Goal: Complete application form: Complete application form

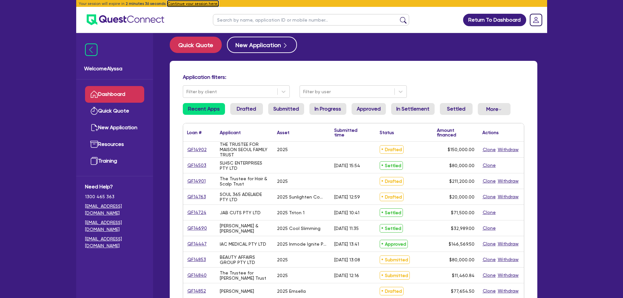
click at [182, 4] on button "Continue your session here." at bounding box center [193, 4] width 51 height 6
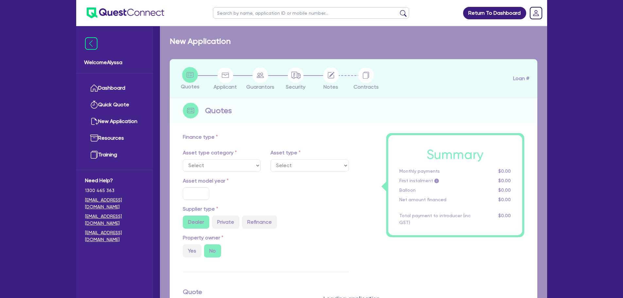
select select "TERTIARY_ASSETS"
type input "2025"
type input "150,000"
type input "13"
select select "BEAUTY_EQUIPMENT"
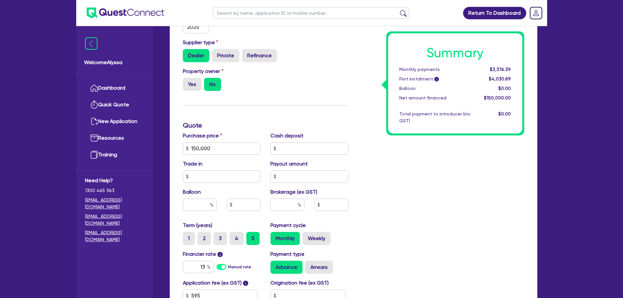
scroll to position [291, 0]
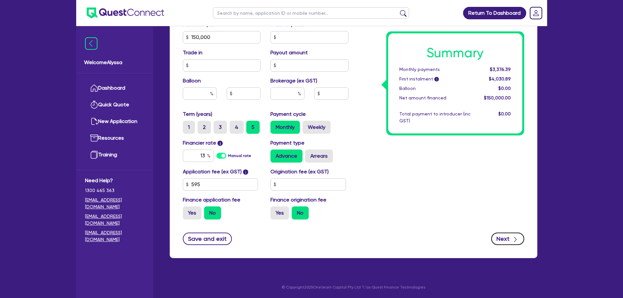
click at [512, 238] on div "button" at bounding box center [515, 239] width 7 height 8
type input "150,000"
select select "TRUST"
select select "INDIVIDUAL"
select select "HEALTH_BEAUTY"
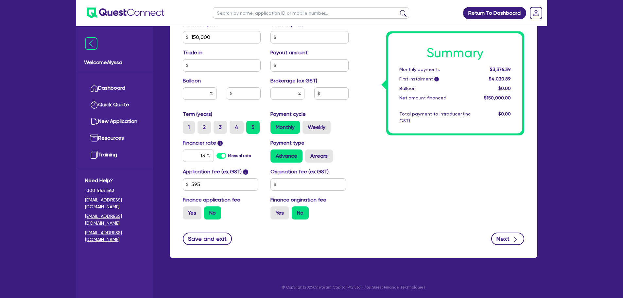
select select "HAIR_BEAUTY_SALONS"
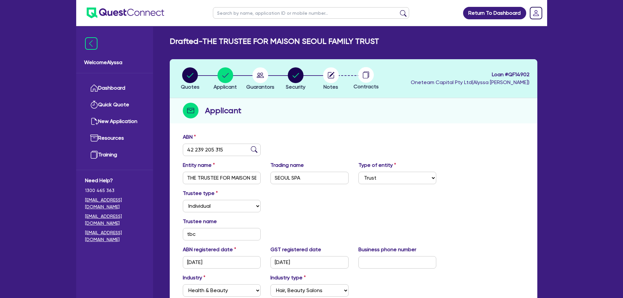
scroll to position [100, 0]
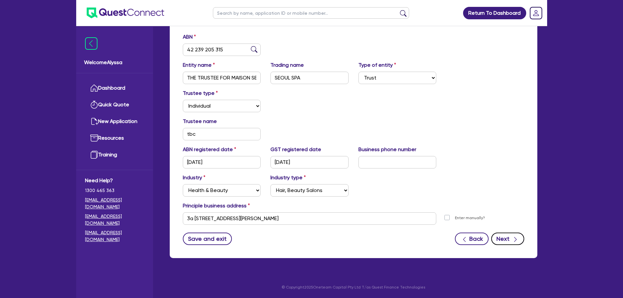
click at [505, 239] on button "Next" at bounding box center [508, 239] width 33 height 12
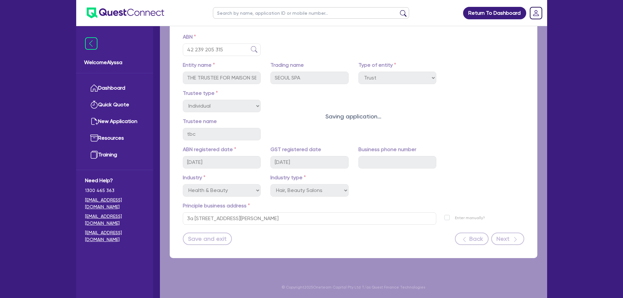
select select "MRS"
select select "MARRIED"
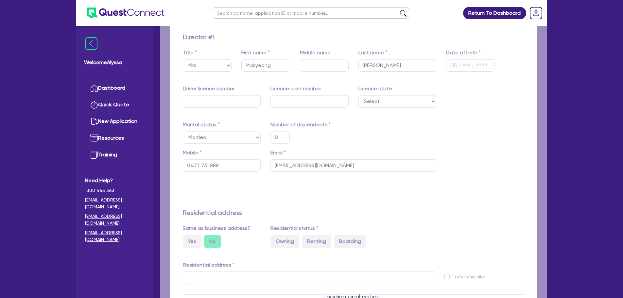
type input "0"
type input "0477 731 888"
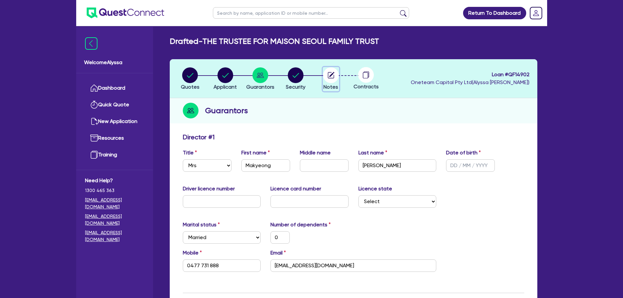
click at [330, 72] on circle "button" at bounding box center [331, 75] width 16 height 16
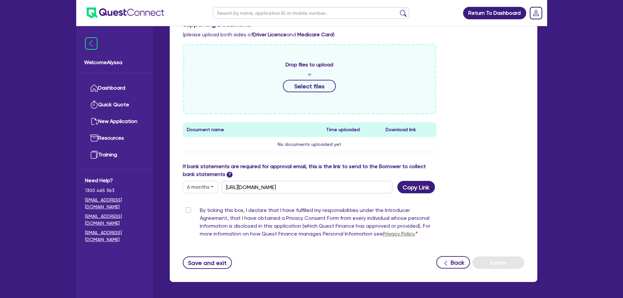
scroll to position [262, 0]
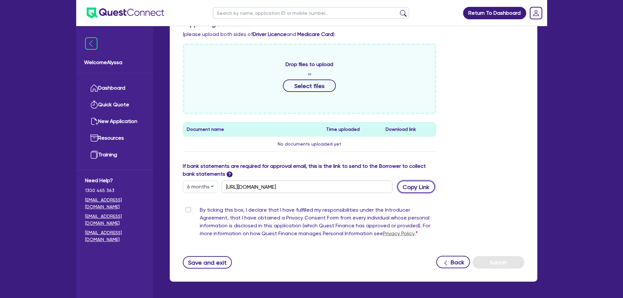
click at [426, 189] on button "Copy Link" at bounding box center [417, 187] width 38 height 12
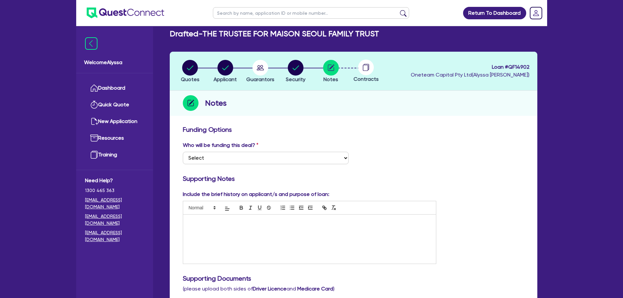
scroll to position [7, 0]
click at [224, 69] on circle "button" at bounding box center [226, 68] width 16 height 16
select select "TRUST"
select select "INDIVIDUAL"
select select "HEALTH_BEAUTY"
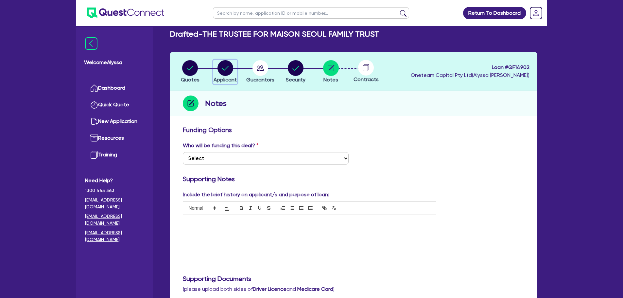
select select "HAIR_BEAUTY_SALONS"
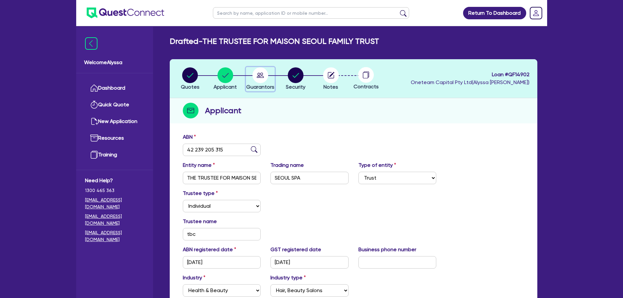
click at [260, 74] on circle "button" at bounding box center [261, 75] width 16 height 16
select select "MRS"
select select "MARRIED"
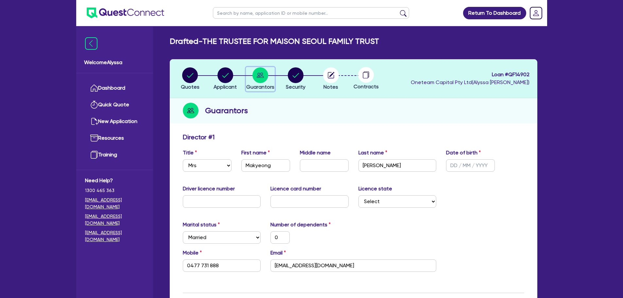
scroll to position [56, 0]
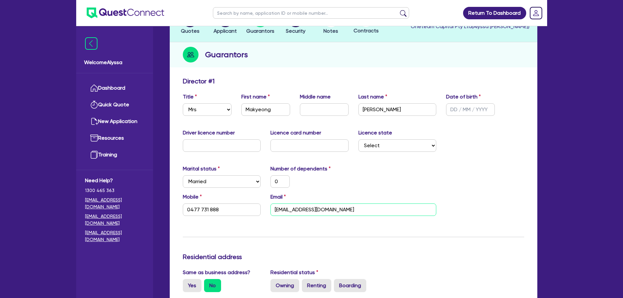
drag, startPoint x: 346, startPoint y: 209, endPoint x: 260, endPoint y: 205, distance: 85.5
click at [260, 205] on div "Mobile [PHONE_NUMBER] Email [EMAIL_ADDRESS][DOMAIN_NAME]" at bounding box center [353, 207] width 351 height 28
click at [250, 111] on input "Makyeong" at bounding box center [266, 109] width 49 height 12
type input "akyeong"
type input "0"
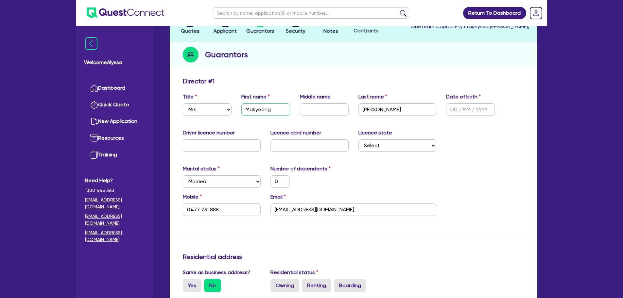
type input "0477 731 888"
type input "Nakyeong"
type input "0"
type input "0477 731 888"
type input "Nakyeong"
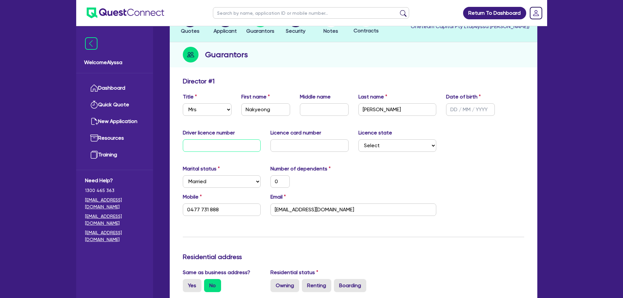
click at [250, 139] on input "text" at bounding box center [222, 145] width 78 height 12
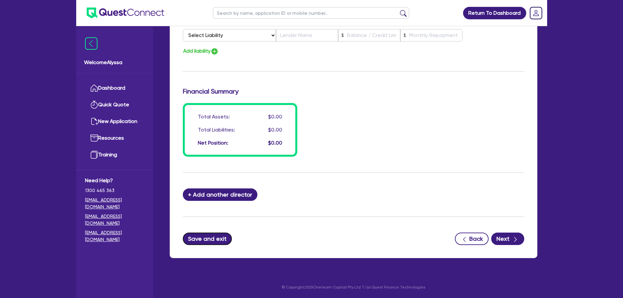
click at [201, 233] on button "Save and exit" at bounding box center [207, 239] width 49 height 12
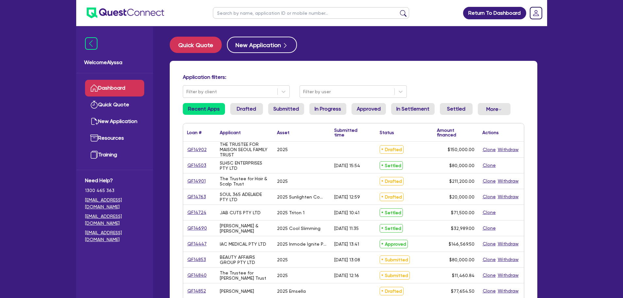
click at [238, 11] on input "text" at bounding box center [311, 12] width 196 height 11
type input "[PERSON_NAME]"
click at [398, 10] on button "submit" at bounding box center [403, 14] width 10 height 9
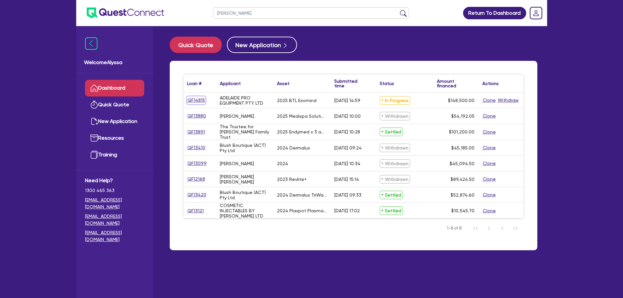
click at [195, 101] on link "QF14815" at bounding box center [196, 101] width 18 height 8
select select "TERTIARY_ASSETS"
select select "BEAUTY_EQUIPMENT"
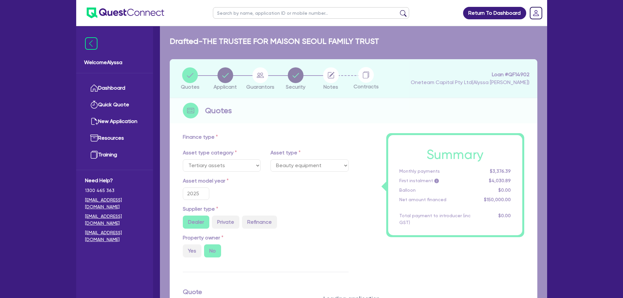
select select "SECONDARY_ASSETS"
type input "148,500"
type input "5"
type input "7,425"
type input "17.95"
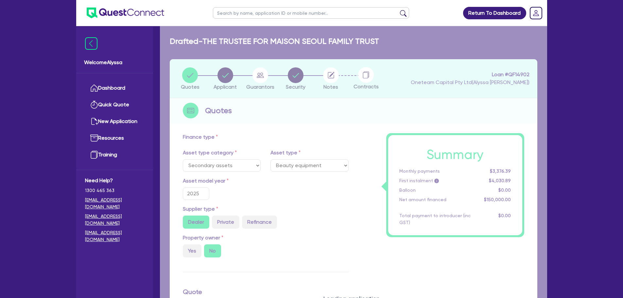
select select "MEDICAL_DENTAL_LABORATORY_EQUIPMENT"
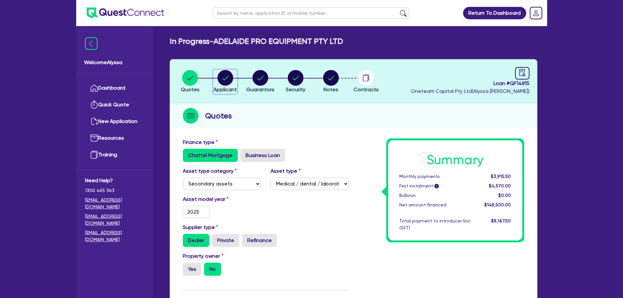
click at [226, 78] on icon "button" at bounding box center [225, 78] width 7 height 5
select select "COMPANY"
select select "HEALTH_BEAUTY"
select select "HAIR_BEAUTY_SALONS"
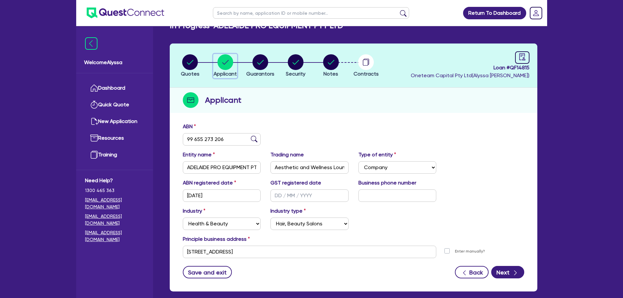
scroll to position [18, 0]
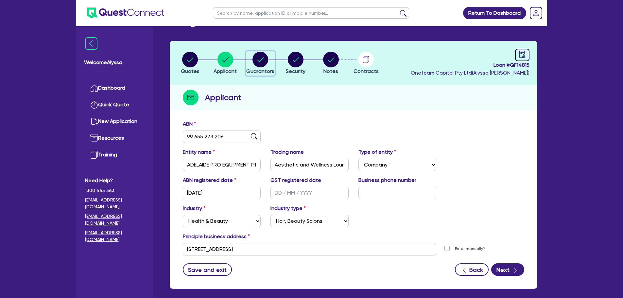
click at [259, 61] on circle "button" at bounding box center [261, 60] width 16 height 16
select select "MRS"
select select "SA"
select select "MARRIED"
select select "CASH"
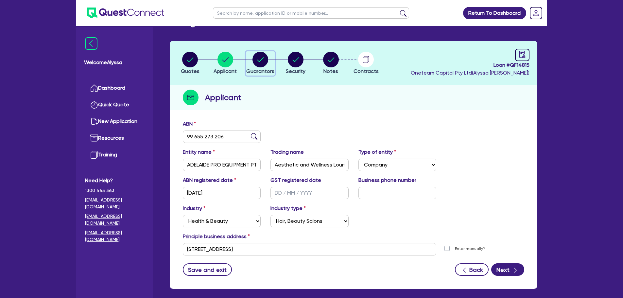
select select "TRUCK"
select select "EQUIPMENT"
select select "OTHER"
select select "PERSONAL_LOAN"
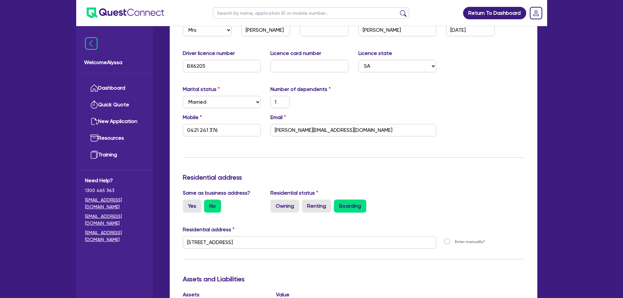
scroll to position [140, 0]
drag, startPoint x: 370, startPoint y: 131, endPoint x: 228, endPoint y: 119, distance: 141.9
click at [228, 119] on div "Mobile [PHONE_NUMBER] Email [PERSON_NAME][EMAIL_ADDRESS][DOMAIN_NAME]" at bounding box center [353, 128] width 351 height 28
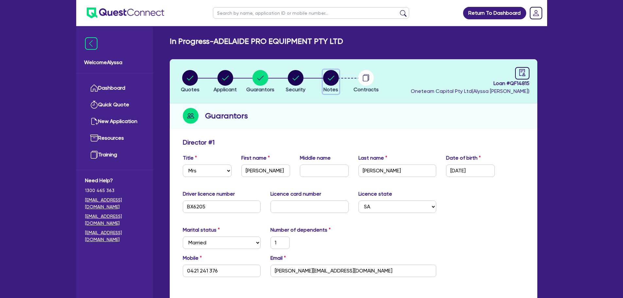
click at [328, 84] on circle "button" at bounding box center [331, 78] width 16 height 16
select select "Quest Finance - Own Book"
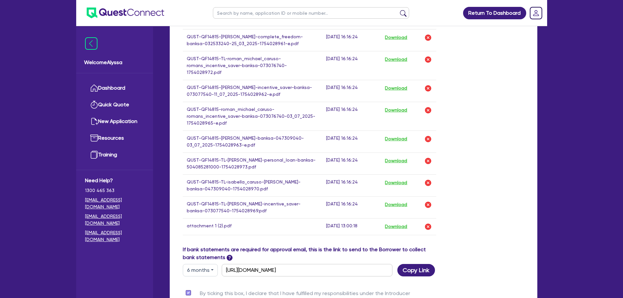
scroll to position [602, 0]
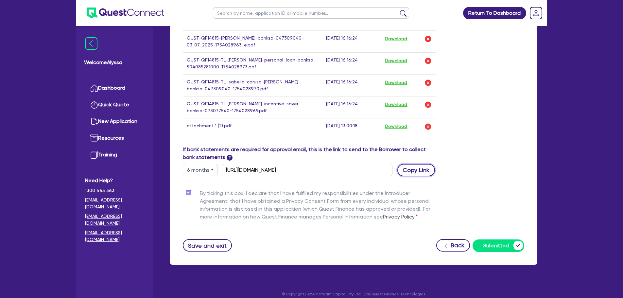
click at [414, 165] on button "Copy Link" at bounding box center [417, 170] width 38 height 12
click at [108, 89] on link "Dashboard" at bounding box center [114, 88] width 59 height 17
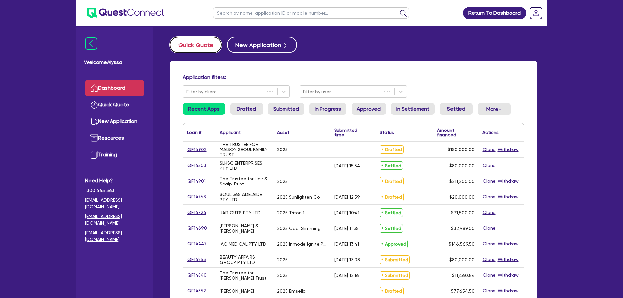
click at [186, 47] on button "Quick Quote" at bounding box center [196, 45] width 52 height 16
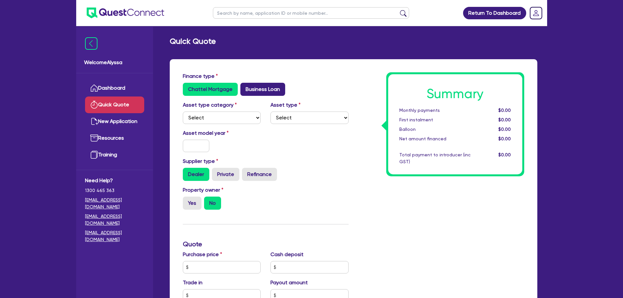
click at [257, 88] on label "Business Loan" at bounding box center [263, 89] width 45 height 13
click at [245, 87] on input "Business Loan" at bounding box center [243, 85] width 4 height 4
radio input "true"
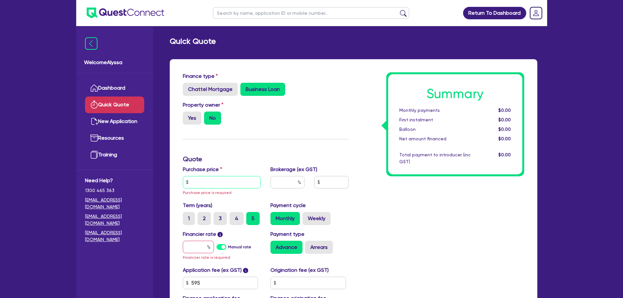
click at [227, 185] on input "text" at bounding box center [222, 182] width 78 height 12
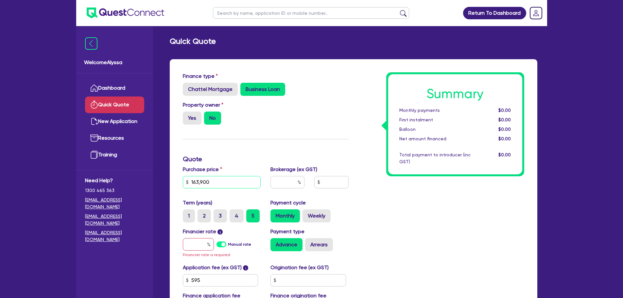
type input "163,900"
click at [287, 180] on input "text" at bounding box center [288, 182] width 34 height 12
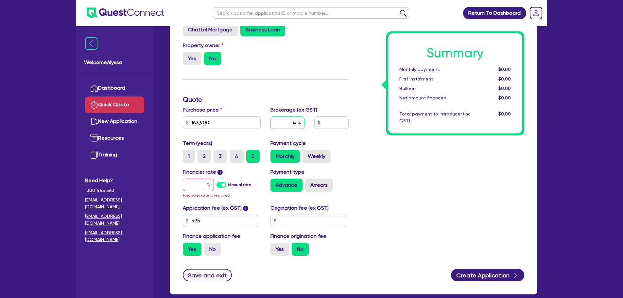
scroll to position [60, 0]
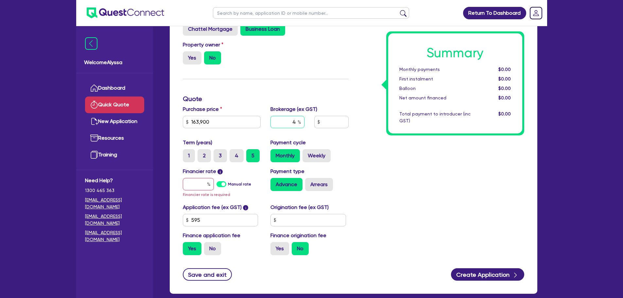
type input "4"
click at [194, 183] on input "text" at bounding box center [198, 184] width 31 height 12
type input "11"
type input "6,582.18"
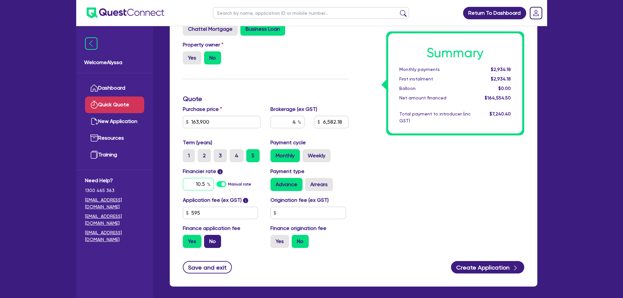
type input "10.5"
type input "6,582.18"
click at [221, 240] on label "No" at bounding box center [212, 241] width 17 height 13
click at [208, 239] on input "No" at bounding box center [206, 237] width 4 height 4
radio input "true"
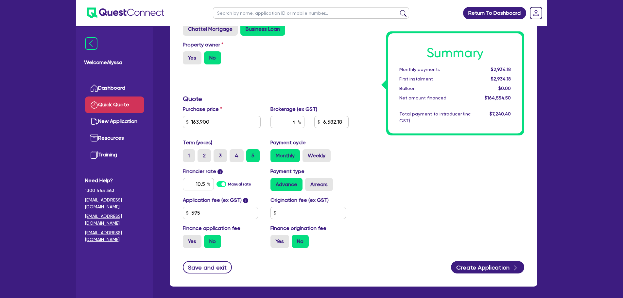
type input "6,556"
click at [426, 181] on div "Summary Monthly payments $3,645.96 First instalment i $4,300.46 Balloon $0.00 N…" at bounding box center [442, 132] width 176 height 241
click at [239, 153] on label "4" at bounding box center [237, 155] width 14 height 13
click at [234, 153] on input "4" at bounding box center [232, 151] width 4 height 4
radio input "true"
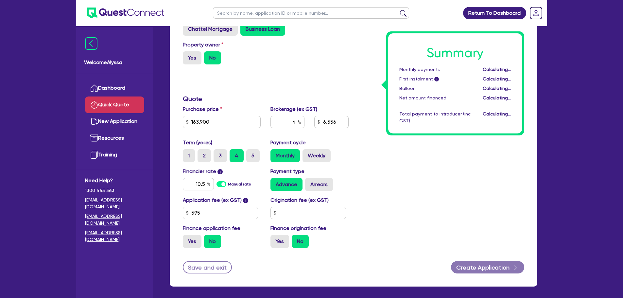
type input "6,556"
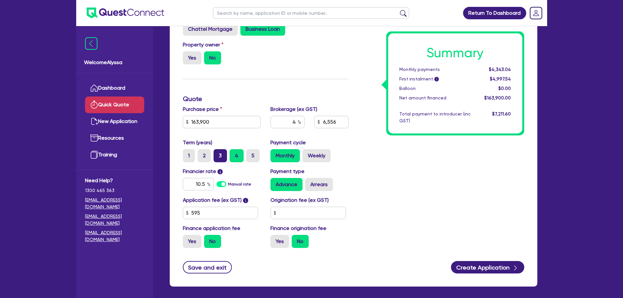
click at [223, 157] on label "3" at bounding box center [220, 155] width 13 height 13
click at [218, 153] on input "3" at bounding box center [216, 151] width 4 height 4
radio input "true"
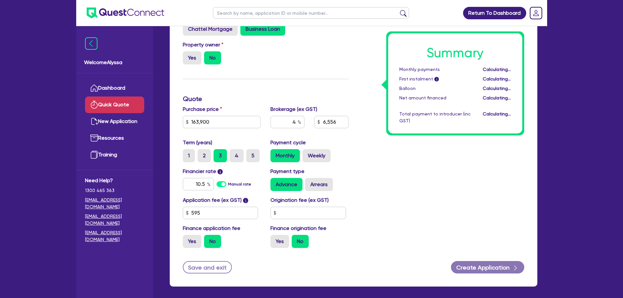
type input "6,556"
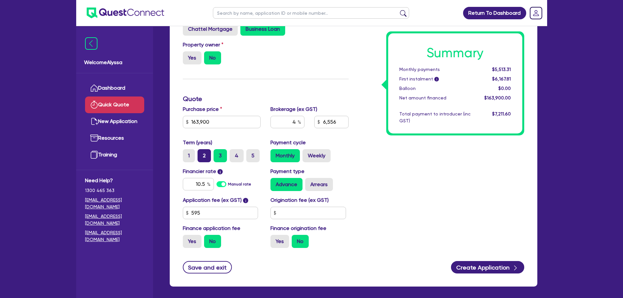
click at [203, 153] on label "2" at bounding box center [204, 155] width 13 height 13
click at [202, 153] on input "2" at bounding box center [200, 151] width 4 height 4
radio input "true"
type input "6,556"
click at [200, 266] on button "Save and exit" at bounding box center [207, 267] width 49 height 12
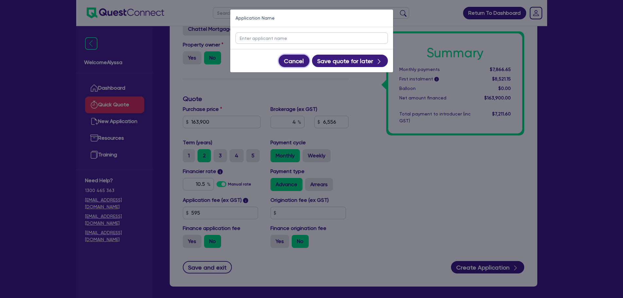
click at [294, 58] on button "Cancel" at bounding box center [294, 61] width 31 height 12
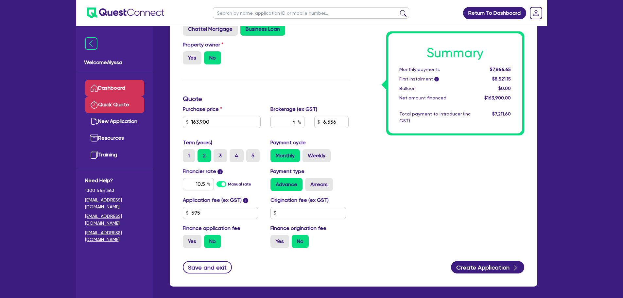
click at [100, 89] on link "Dashboard" at bounding box center [114, 88] width 59 height 17
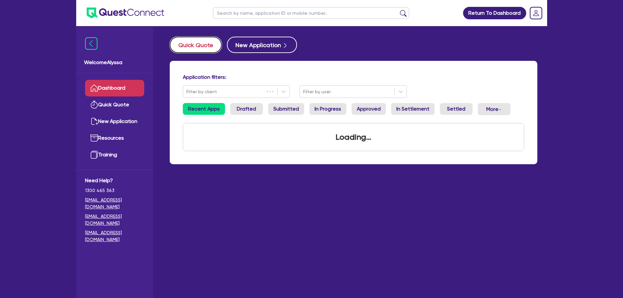
click at [204, 46] on button "Quick Quote" at bounding box center [196, 45] width 52 height 16
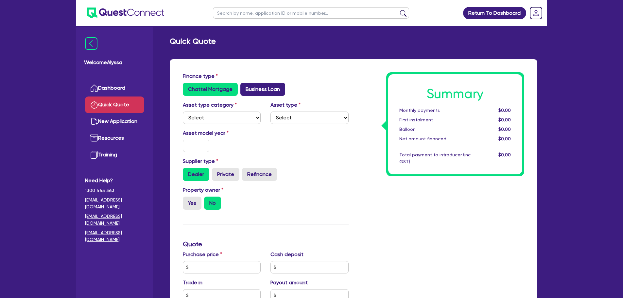
click at [261, 89] on label "Business Loan" at bounding box center [263, 89] width 45 height 13
click at [245, 87] on input "Business Loan" at bounding box center [243, 85] width 4 height 4
radio input "true"
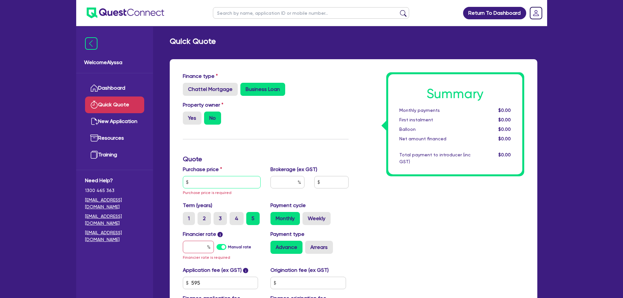
click at [233, 182] on input "text" at bounding box center [222, 182] width 78 height 12
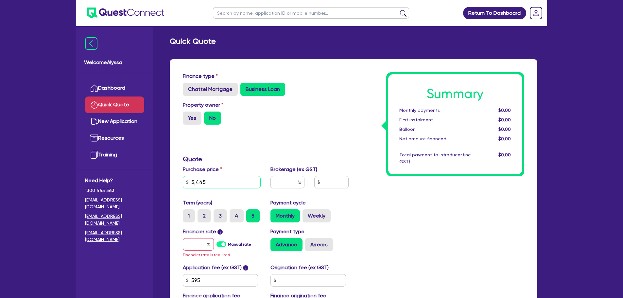
scroll to position [27, 0]
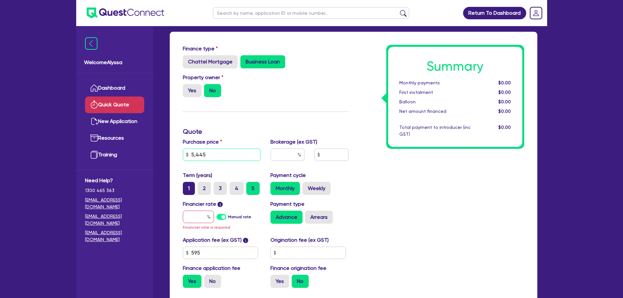
type input "5,445"
click at [186, 188] on label "1" at bounding box center [189, 188] width 12 height 13
click at [186, 186] on input "1" at bounding box center [185, 184] width 4 height 4
radio input "true"
click at [195, 216] on input "text" at bounding box center [198, 217] width 31 height 12
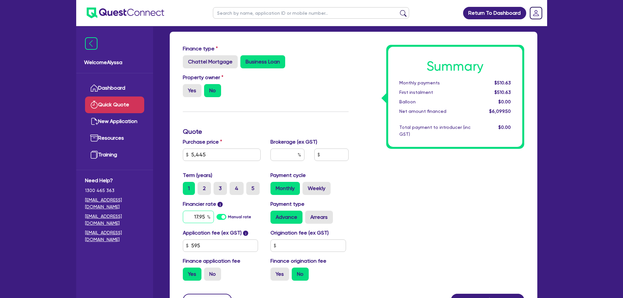
type input "17.95"
click at [294, 158] on input "text" at bounding box center [288, 155] width 34 height 12
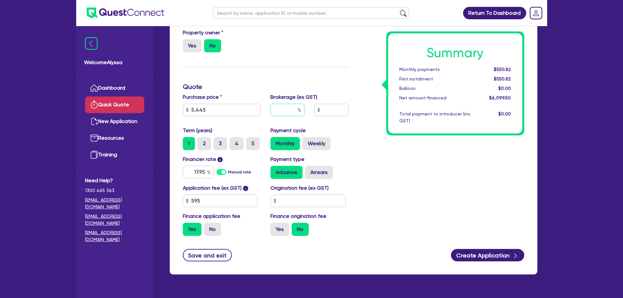
scroll to position [89, 0]
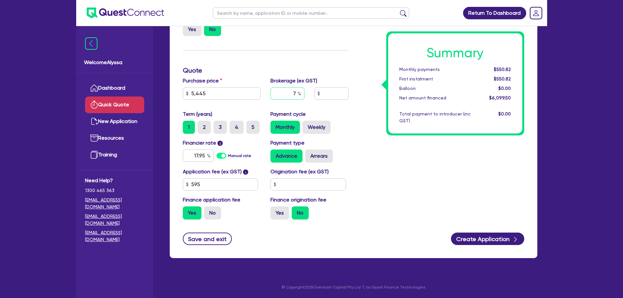
type input "7"
click at [391, 144] on div "Summary Monthly payments $550.82 First instalment $550.82 Balloon $0.00 Net amo…" at bounding box center [442, 104] width 176 height 241
type input "426.97"
click at [293, 97] on input "7" at bounding box center [288, 93] width 34 height 12
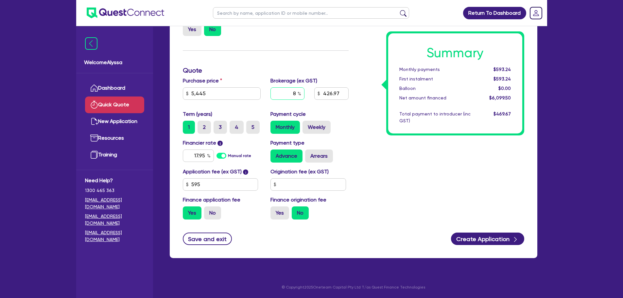
type input "8"
type input "487.96"
click at [411, 172] on div "Summary Monthly payments $599.29 First instalment $599.29 Balloon $0.00 Net amo…" at bounding box center [442, 104] width 176 height 241
click at [222, 15] on input "text" at bounding box center [311, 12] width 196 height 11
type input "nakyeong"
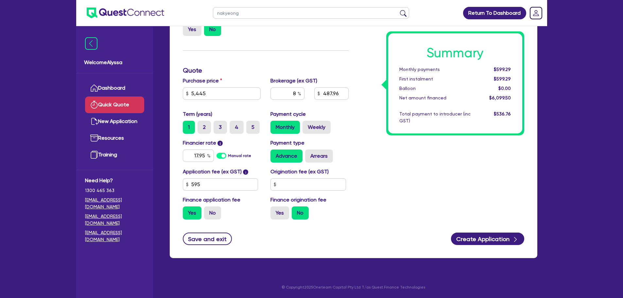
click button "submit" at bounding box center [403, 14] width 10 height 9
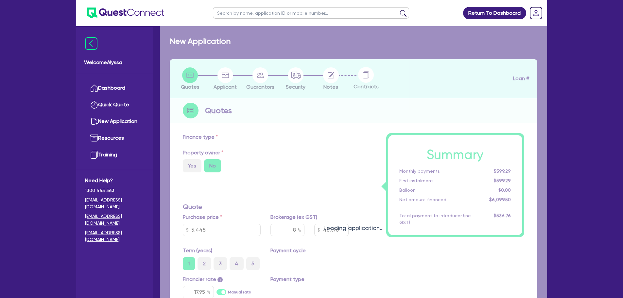
select select "TERTIARY_ASSETS"
type input "2025"
type input "150,000"
radio input "false"
radio input "true"
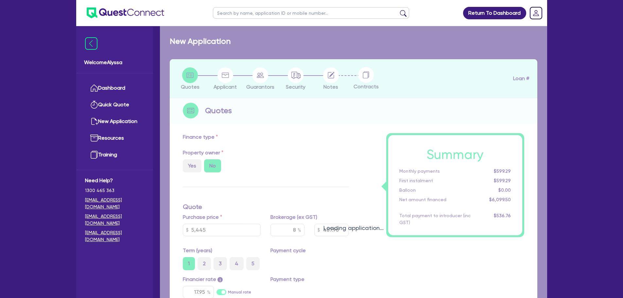
type input "13"
select select "BEAUTY_EQUIPMENT"
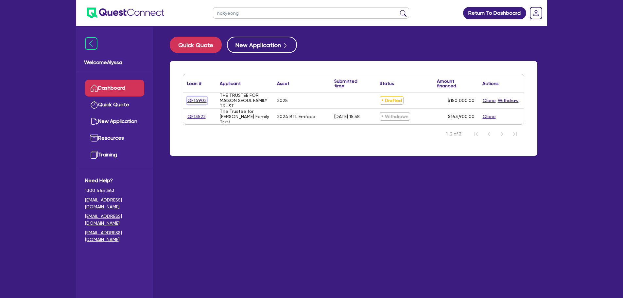
click at [198, 100] on link "QF14902" at bounding box center [197, 101] width 20 height 8
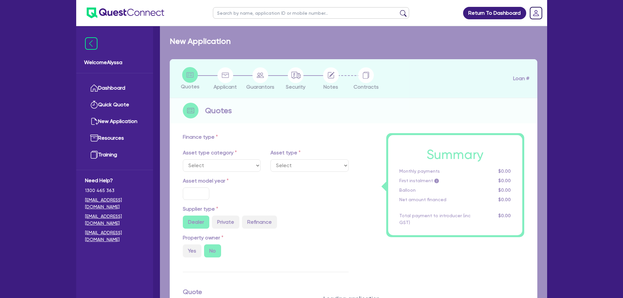
select select "TERTIARY_ASSETS"
type input "2025"
type input "150,000"
type input "13"
select select "BEAUTY_EQUIPMENT"
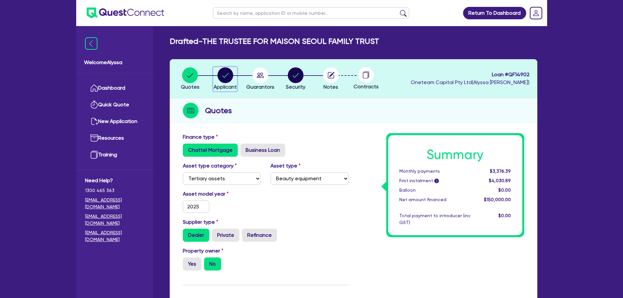
click at [225, 80] on circle "button" at bounding box center [226, 75] width 16 height 16
select select "TRUST"
select select "INDIVIDUAL"
select select "HEALTH_BEAUTY"
select select "HAIR_BEAUTY_SALONS"
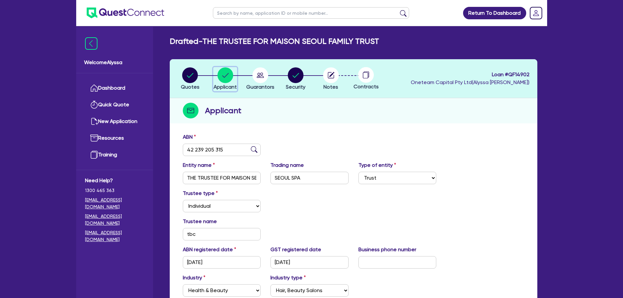
scroll to position [100, 0]
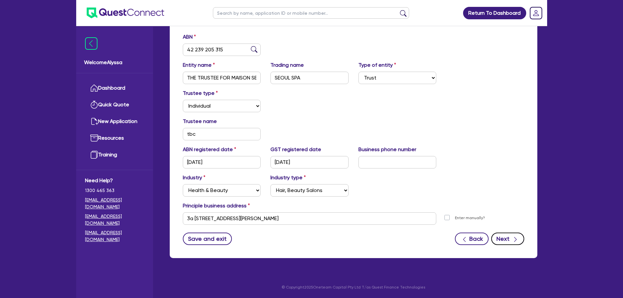
click at [509, 239] on button "Next" at bounding box center [508, 239] width 33 height 12
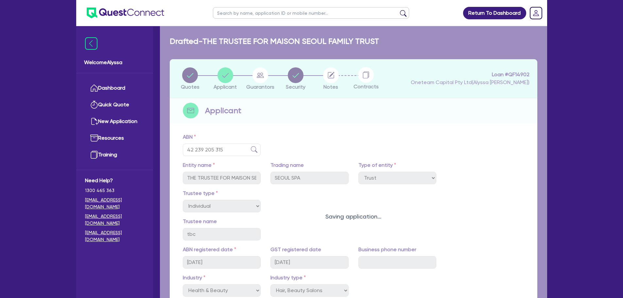
select select "MRS"
select select "MARRIED"
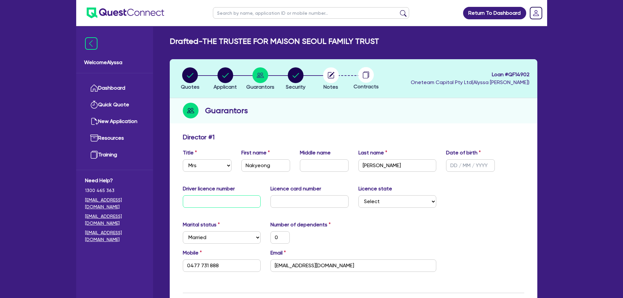
click at [211, 204] on input "text" at bounding box center [222, 201] width 78 height 12
type input "0"
type input "0477 731 888"
type input "00"
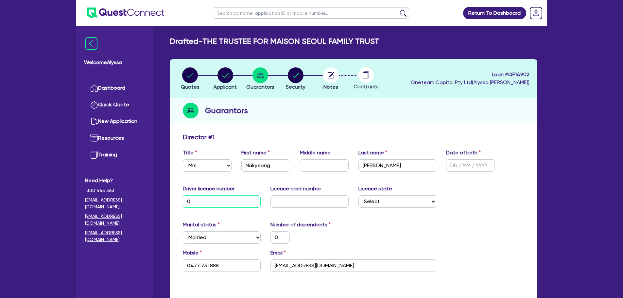
type input "0"
type input "0477 731 888"
type input "001"
type input "0"
type input "0477 731 888"
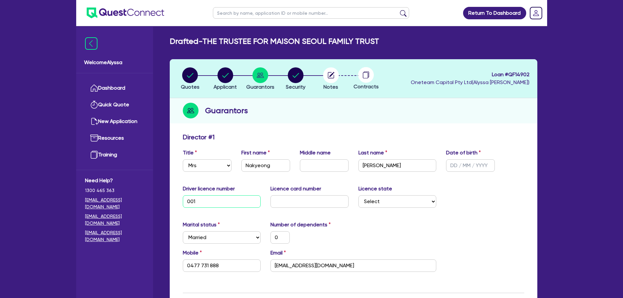
type input "0013"
type input "0"
type input "0477 731 888"
type input "00136"
type input "0"
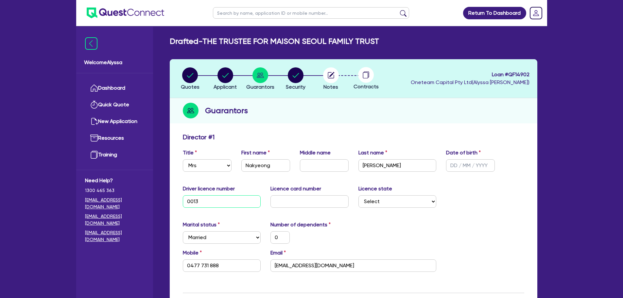
type input "0477 731 888"
type input "001363"
type input "0"
type input "0477 731 888"
type input "0013634"
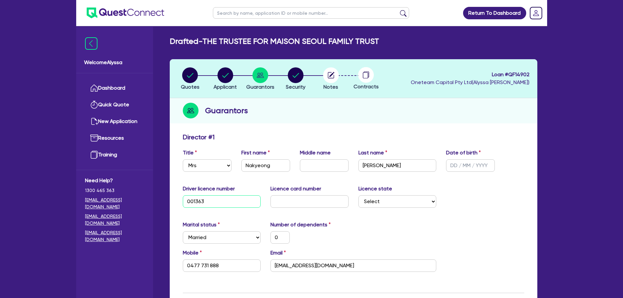
type input "0"
type input "0477 731 888"
type input "00136348"
type input "0"
type input "0477 731 888"
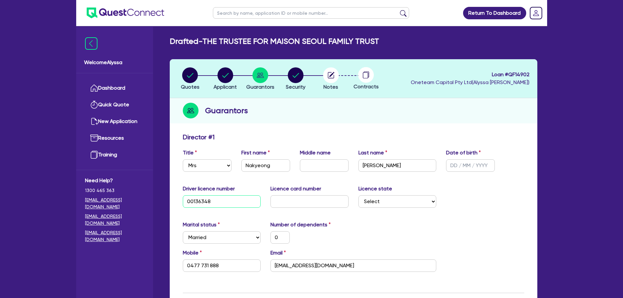
type input "001363481"
type input "0"
type input "0477 731 888"
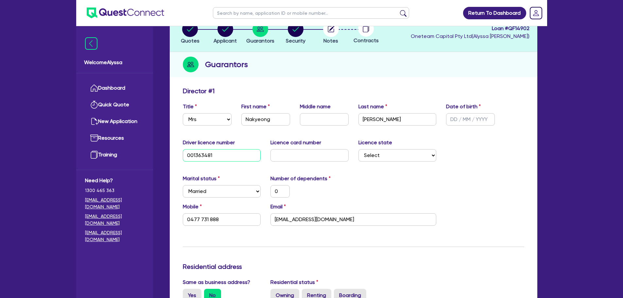
scroll to position [47, 0]
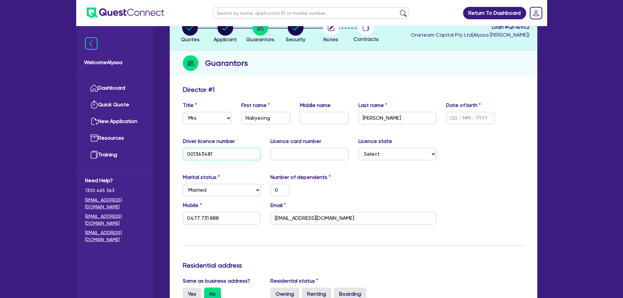
type input "001363481"
click at [374, 155] on select "Select [GEOGRAPHIC_DATA] [GEOGRAPHIC_DATA] [GEOGRAPHIC_DATA] [GEOGRAPHIC_DATA] …" at bounding box center [398, 154] width 78 height 12
select select "VIC"
click at [359, 148] on select "Select [GEOGRAPHIC_DATA] [GEOGRAPHIC_DATA] [GEOGRAPHIC_DATA] [GEOGRAPHIC_DATA] …" at bounding box center [398, 154] width 78 height 12
type input "0"
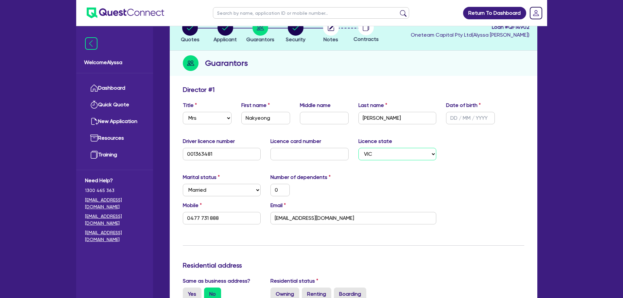
type input "0477 731 888"
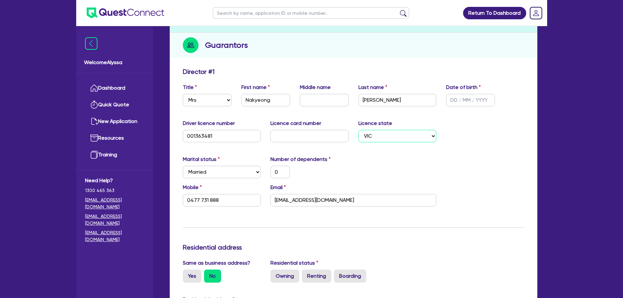
scroll to position [66, 0]
click at [454, 101] on input "text" at bounding box center [470, 100] width 49 height 12
type input "2 / /"
type input "0"
type input "0477 731 888"
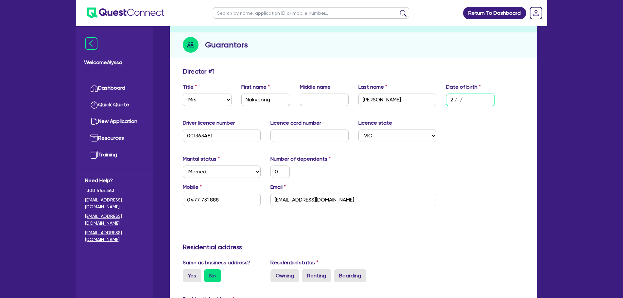
type input "27/ /"
type input "0"
type input "0477 731 888"
type input "27/1 /"
type input "0"
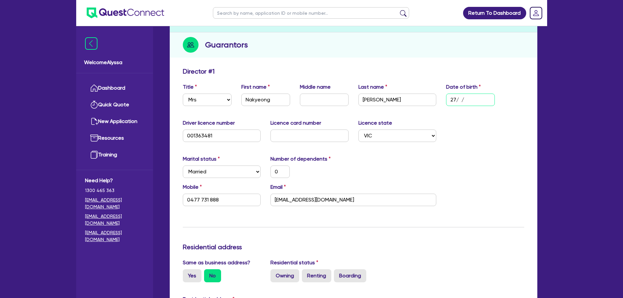
type input "0477 731 888"
type input "27/10/"
type input "0"
type input "0477 731 888"
type input "27/10/1"
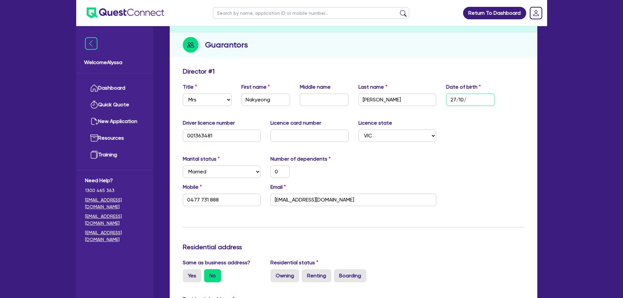
type input "0"
type input "0477 731 888"
type input "[DATE]"
type input "0"
type input "0477 731 888"
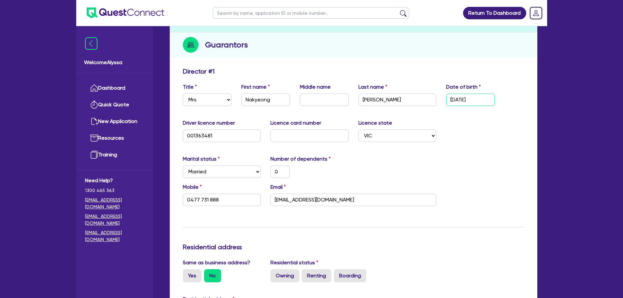
type input "27/10/199"
type input "0"
type input "0477 731 888"
type input "[DATE]"
type input "0"
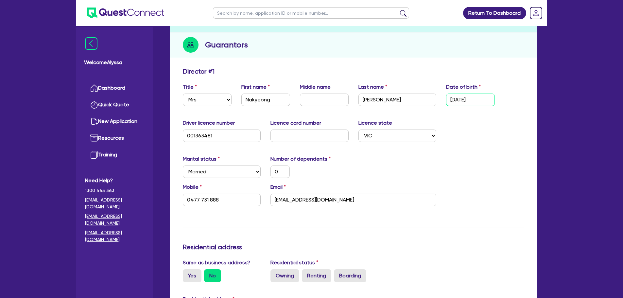
type input "0477 731 888"
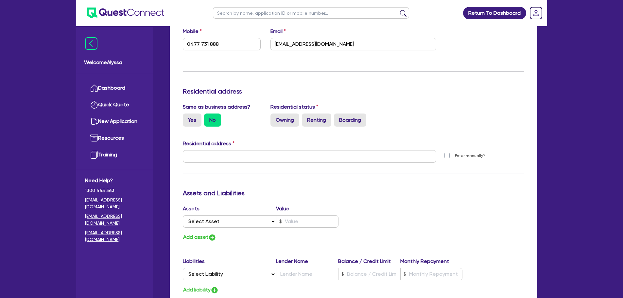
scroll to position [246, 0]
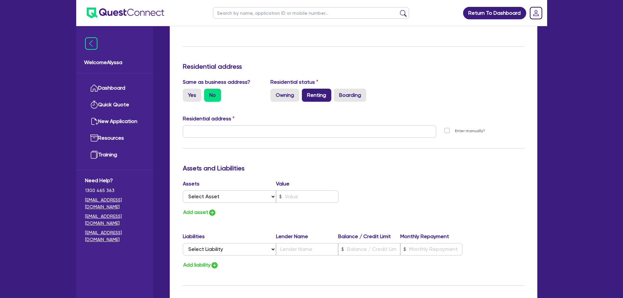
type input "[DATE]"
click at [311, 96] on label "Renting" at bounding box center [316, 95] width 29 height 13
click at [306, 93] on input "Renting" at bounding box center [304, 91] width 4 height 4
radio input "true"
type input "0"
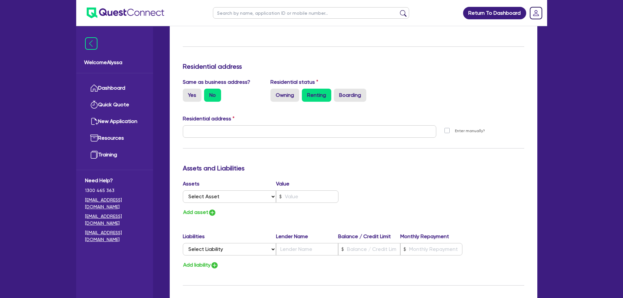
type input "0477 731 888"
click at [192, 127] on input "text" at bounding box center [310, 131] width 254 height 12
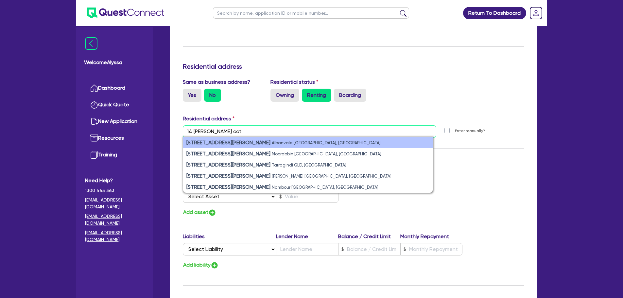
type input "14 [PERSON_NAME] cct"
click at [218, 138] on li "[STREET_ADDRESS][PERSON_NAME]" at bounding box center [308, 142] width 250 height 11
type input "0"
type input "0477 731 888"
type input "[STREET_ADDRESS][PERSON_NAME]"
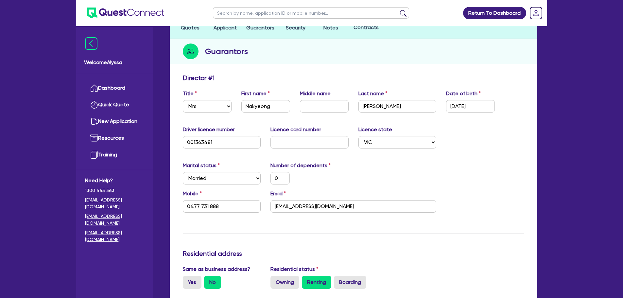
scroll to position [59, 0]
click at [278, 141] on input "text" at bounding box center [310, 143] width 78 height 12
type input "P"
type input "0"
type input "0477 731 888"
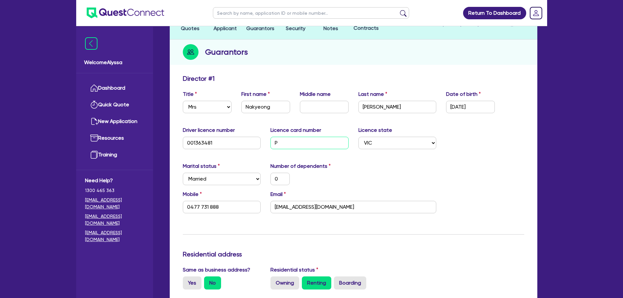
type input "P3"
type input "0"
type input "0477 731 888"
type input "P34"
type input "0"
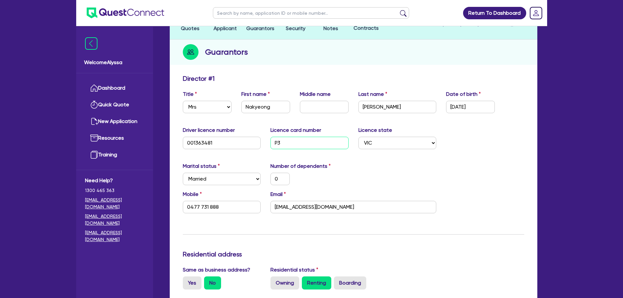
type input "0477 731 888"
type input "P347"
type input "0"
type input "0477 731 888"
type input "P3470"
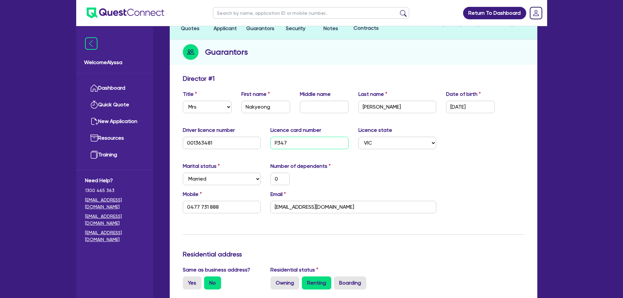
type input "0"
type input "0477 731 888"
type input "P34700"
type input "0"
type input "0477 731 888"
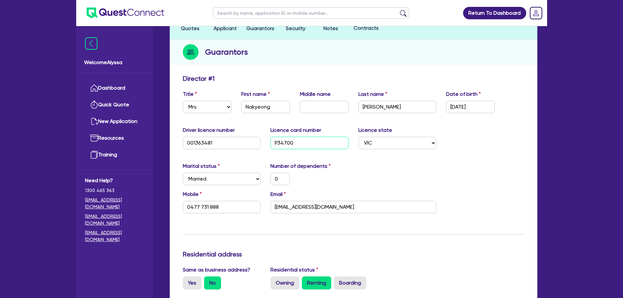
type input "P347004"
type input "0"
type input "0477 731 888"
type input "P3470049"
type input "0"
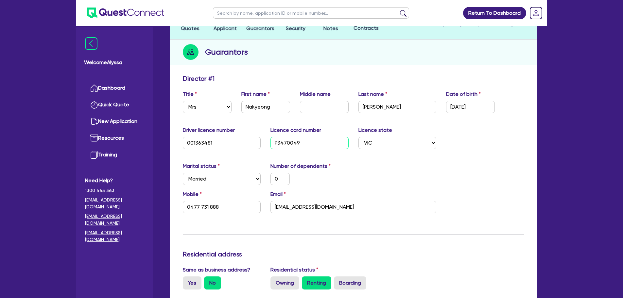
type input "0477 731 888"
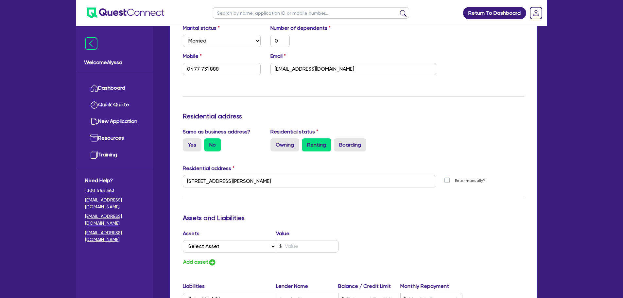
scroll to position [207, 0]
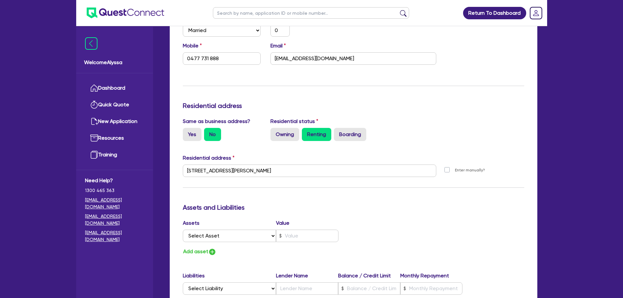
type input "P3470049"
click at [403, 87] on div "Update residential status for Director #1 Boarding is only acceptable when the …" at bounding box center [354, 168] width 342 height 484
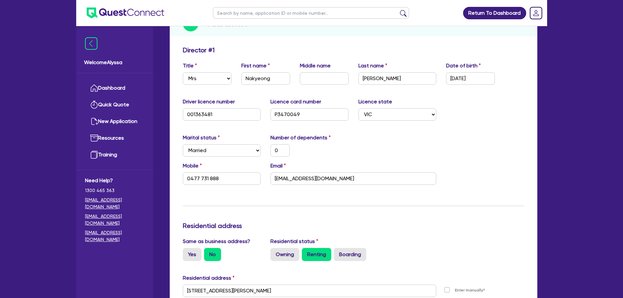
scroll to position [460, 0]
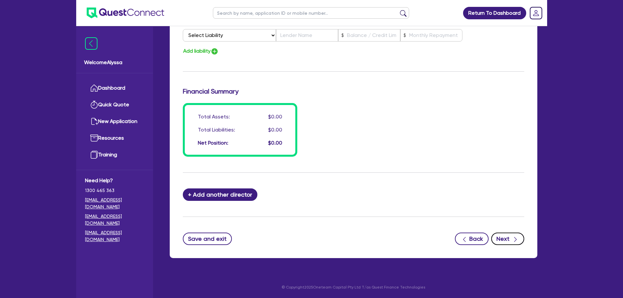
click at [512, 244] on button "Next" at bounding box center [508, 239] width 33 height 12
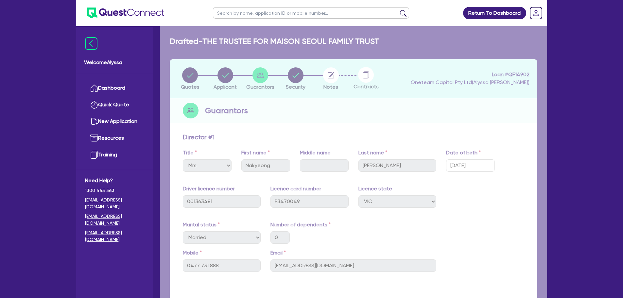
select select "TERTIARY_ASSETS"
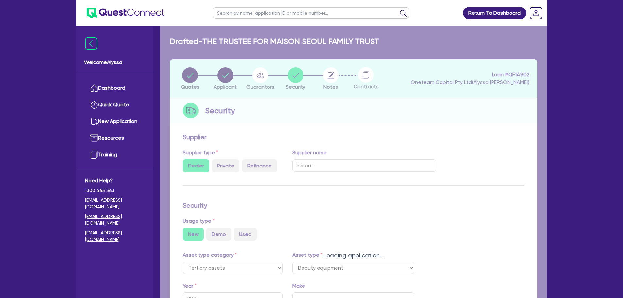
select select "BEAUTY_EQUIPMENT"
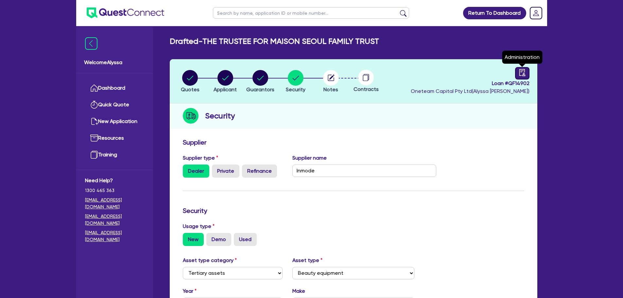
click at [522, 74] on icon "audit" at bounding box center [522, 72] width 7 height 7
select select "DRAFTED_NEW"
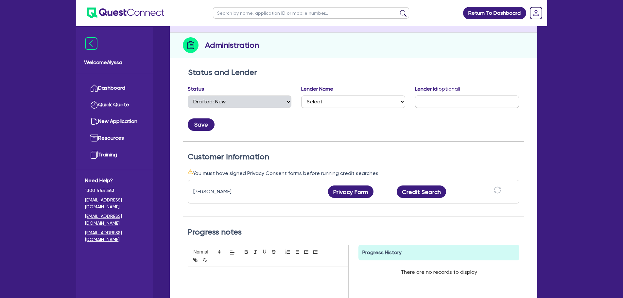
scroll to position [71, 0]
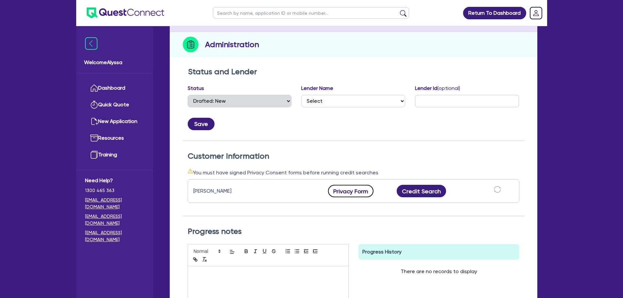
click at [348, 193] on button "Privacy Form" at bounding box center [351, 191] width 46 height 12
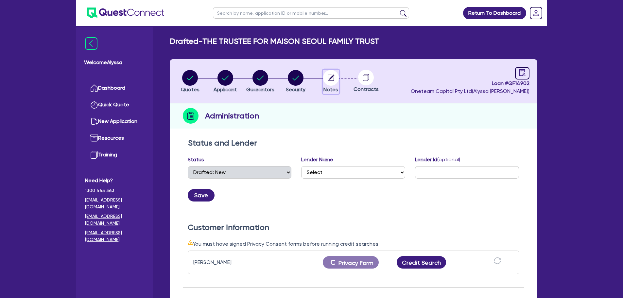
click at [335, 82] on circle "button" at bounding box center [331, 78] width 16 height 16
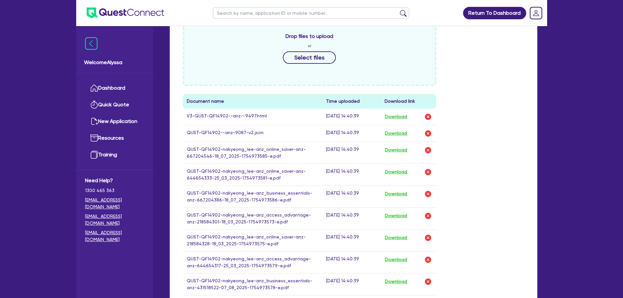
scroll to position [293, 0]
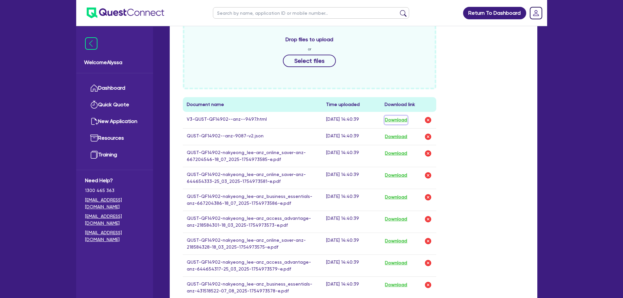
click at [401, 121] on button "Download" at bounding box center [396, 120] width 23 height 9
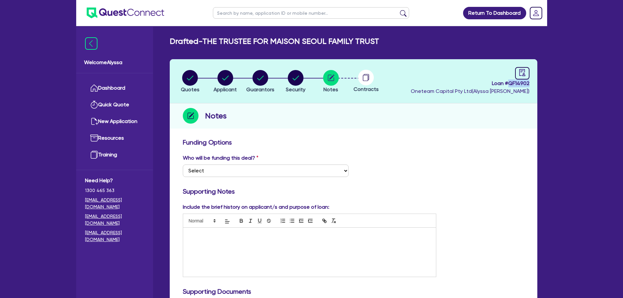
drag, startPoint x: 531, startPoint y: 82, endPoint x: 511, endPoint y: 82, distance: 20.0
click at [511, 82] on header "Quotes Applicant [GEOGRAPHIC_DATA] Security Notes Contracts Loan # QF14902 Onet…" at bounding box center [354, 81] width 368 height 44
copy span "QF14902"
click at [224, 84] on circle "button" at bounding box center [226, 78] width 16 height 16
select select "TRUST"
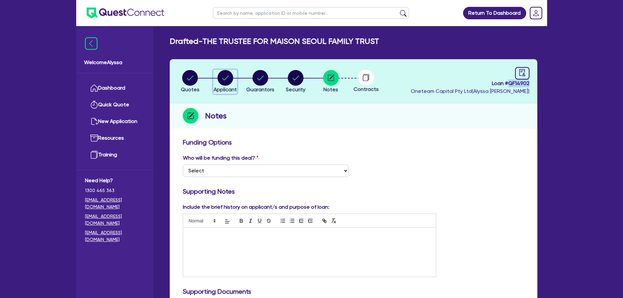
select select "INDIVIDUAL"
select select "HEALTH_BEAUTY"
select select "HAIR_BEAUTY_SALONS"
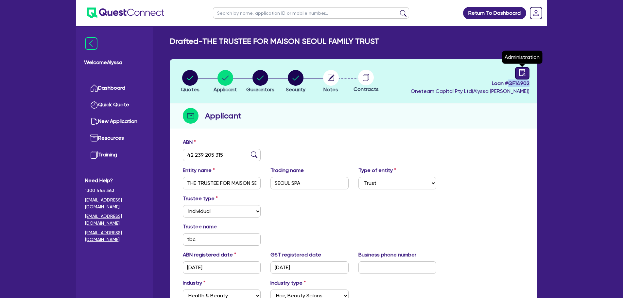
click at [527, 74] on link at bounding box center [522, 73] width 14 height 12
select select "DRAFTED_NEW"
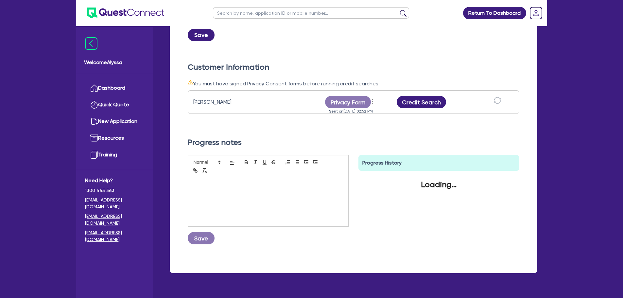
scroll to position [165, 0]
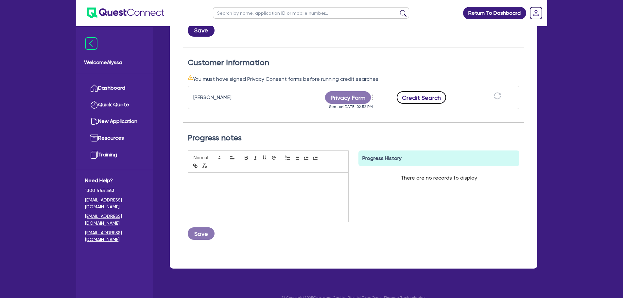
click at [411, 96] on button "Credit Search" at bounding box center [422, 97] width 50 height 12
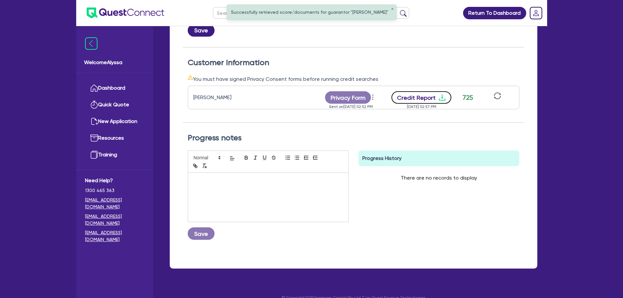
click at [422, 101] on button "Credit Report" at bounding box center [422, 97] width 60 height 12
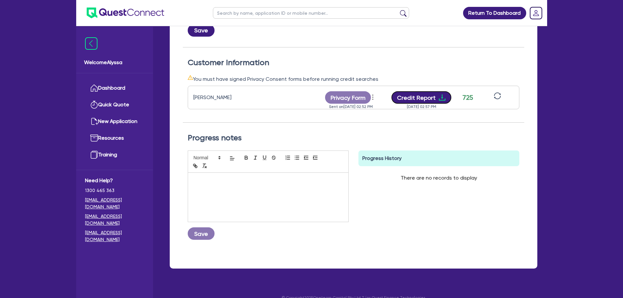
scroll to position [0, 0]
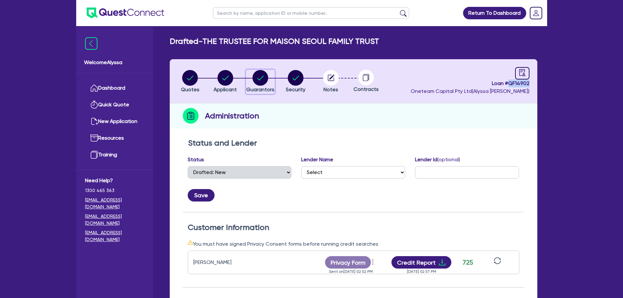
click at [257, 77] on circle "button" at bounding box center [261, 78] width 16 height 16
select select "MRS"
select select "VIC"
select select "MARRIED"
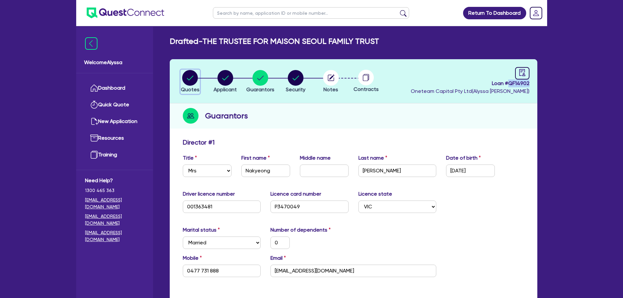
click at [191, 81] on circle "button" at bounding box center [190, 78] width 16 height 16
select select "TERTIARY_ASSETS"
select select "BEAUTY_EQUIPMENT"
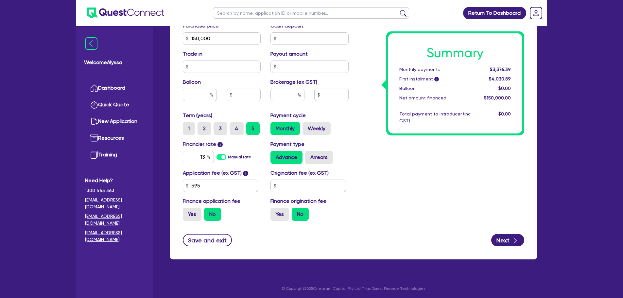
scroll to position [296, 0]
